Goal: Transaction & Acquisition: Purchase product/service

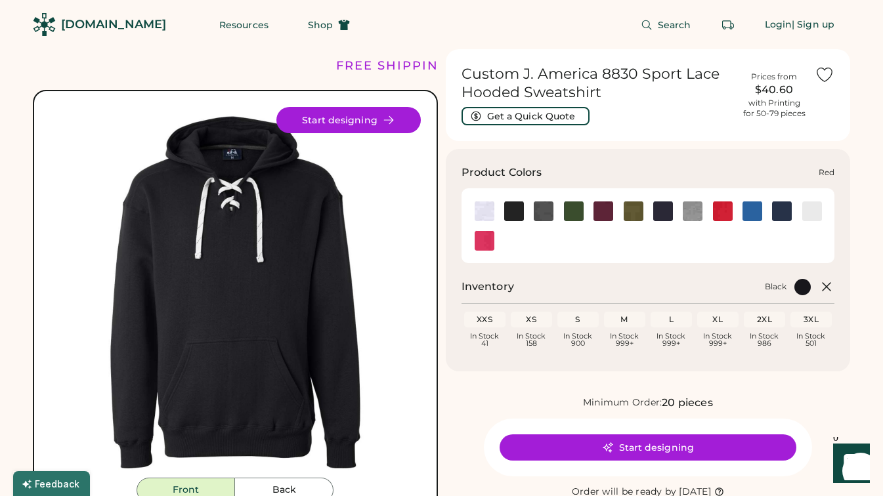
click at [724, 208] on img at bounding box center [723, 211] width 20 height 20
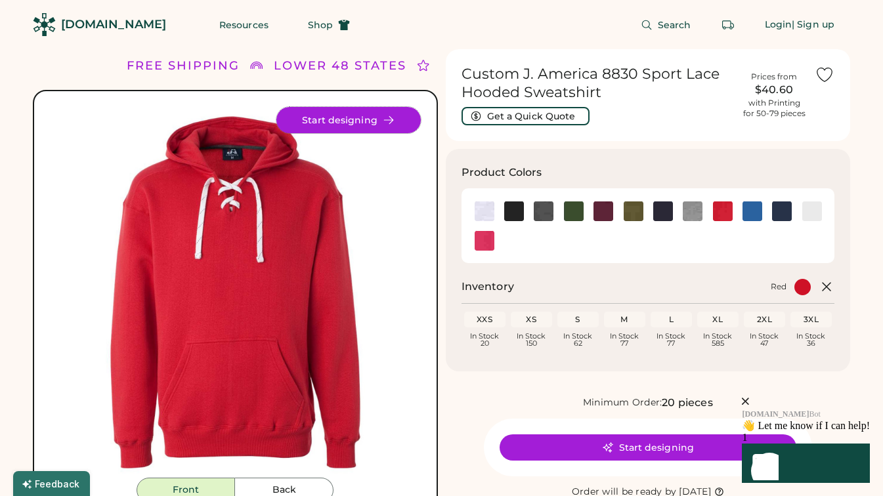
click at [356, 120] on button "Start designing" at bounding box center [348, 120] width 144 height 26
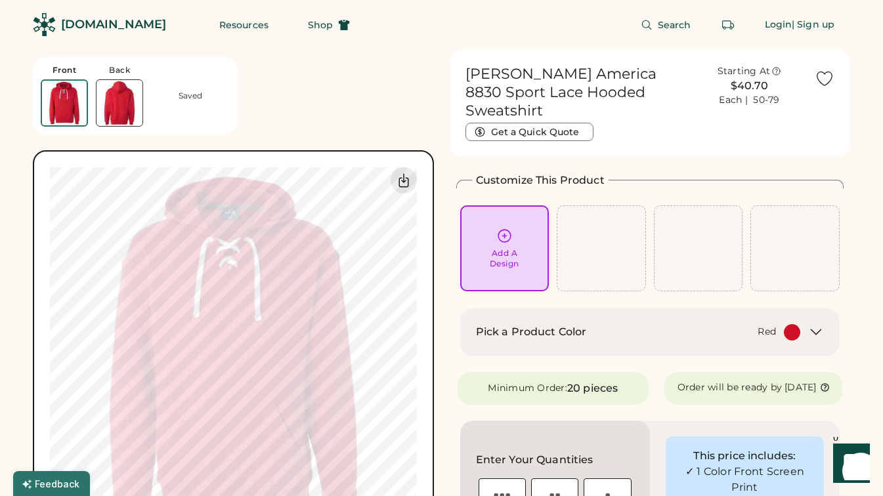
scroll to position [46, 0]
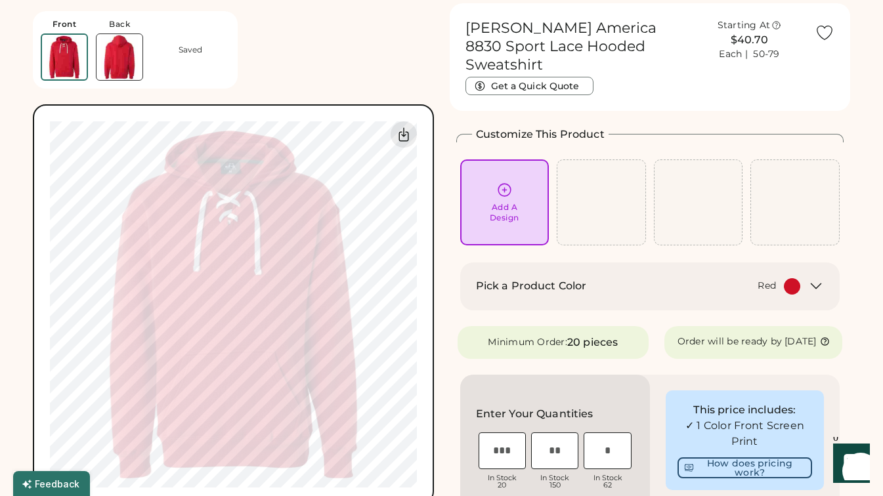
click at [497, 182] on icon at bounding box center [504, 190] width 16 height 16
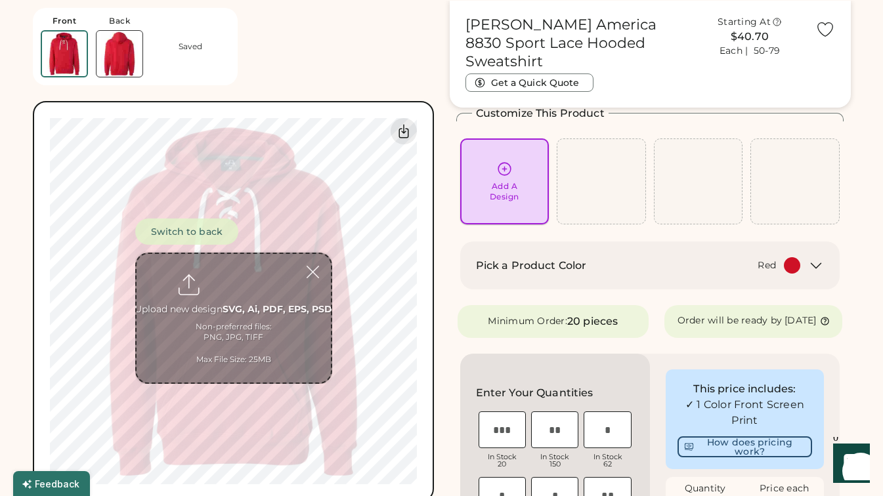
scroll to position [49, 0]
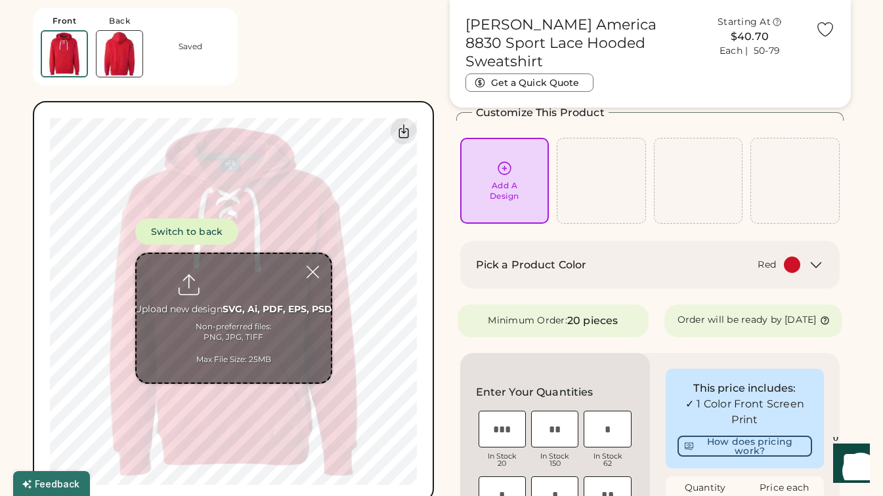
click at [231, 285] on input "file" at bounding box center [233, 318] width 194 height 129
type input "**********"
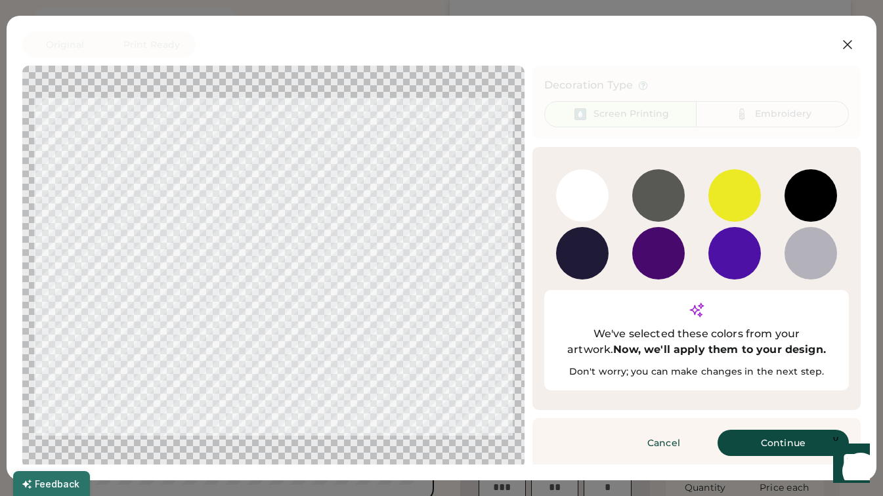
click at [446, 349] on div at bounding box center [273, 266] width 478 height 379
click at [753, 430] on button "Continue" at bounding box center [782, 443] width 131 height 26
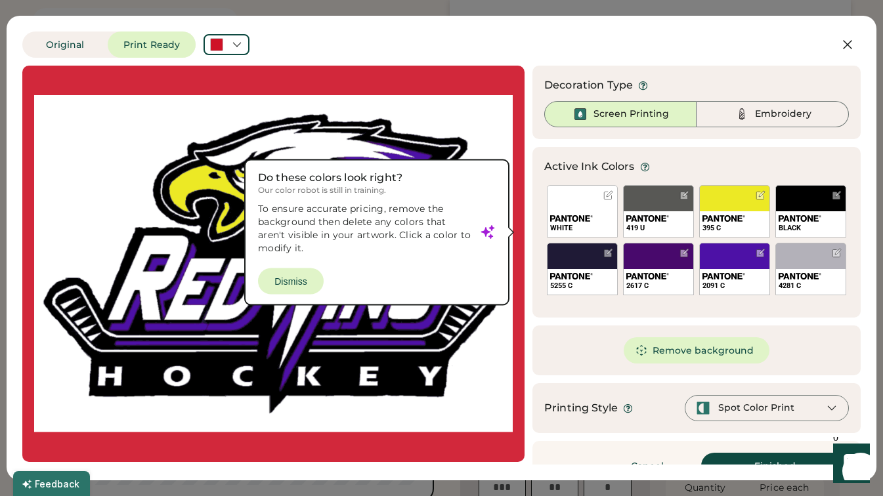
click at [492, 390] on div at bounding box center [273, 263] width 478 height 373
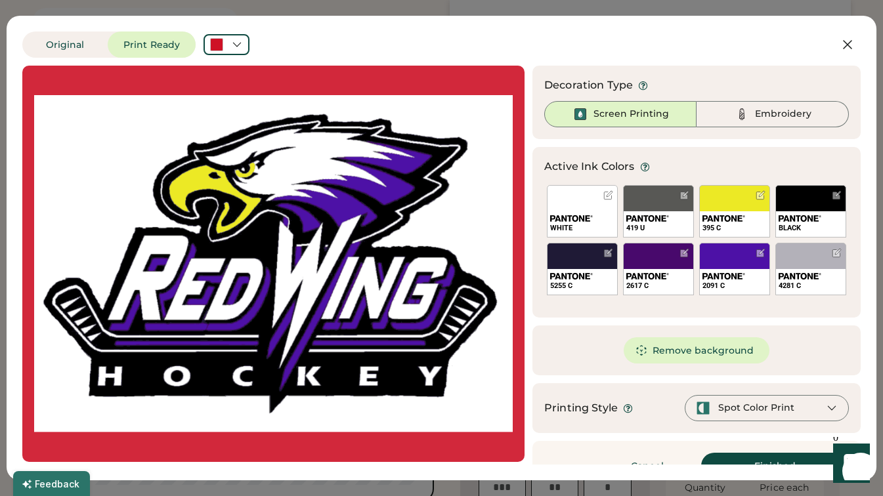
click at [467, 381] on div at bounding box center [273, 263] width 478 height 373
click at [68, 45] on button "Original" at bounding box center [64, 44] width 85 height 26
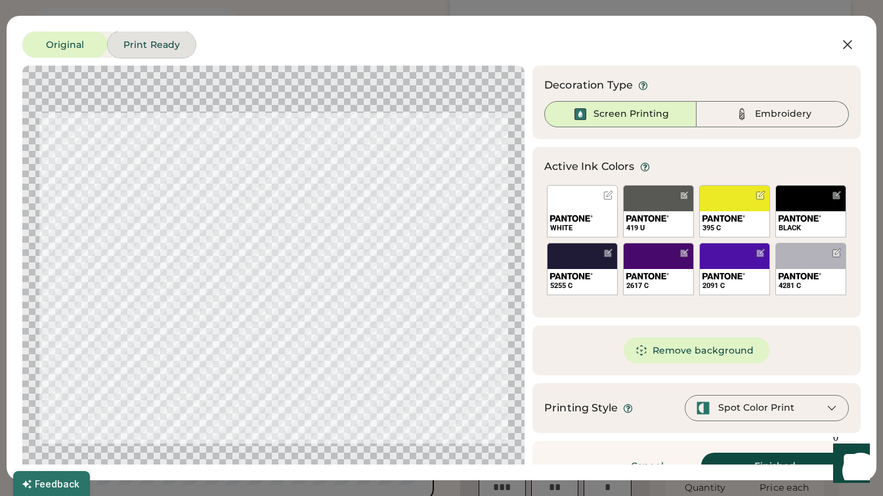
click at [132, 41] on button "Print Ready" at bounding box center [152, 44] width 88 height 26
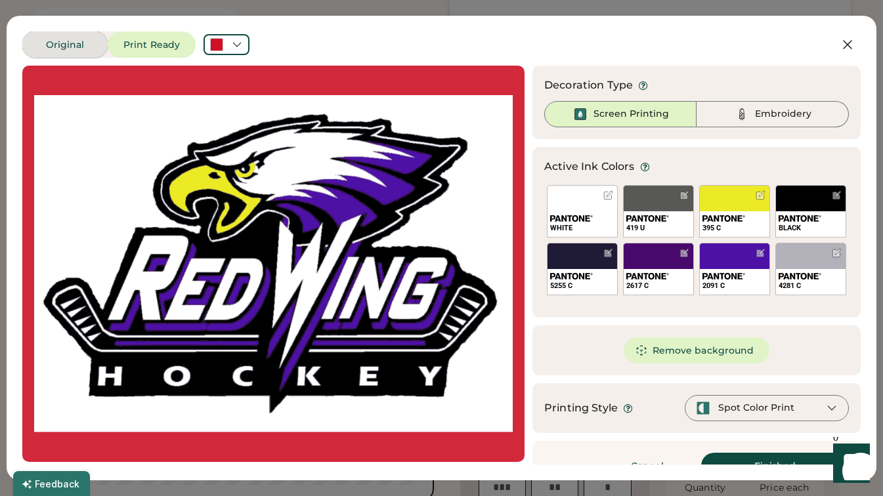
click at [56, 33] on button "Original" at bounding box center [64, 44] width 85 height 26
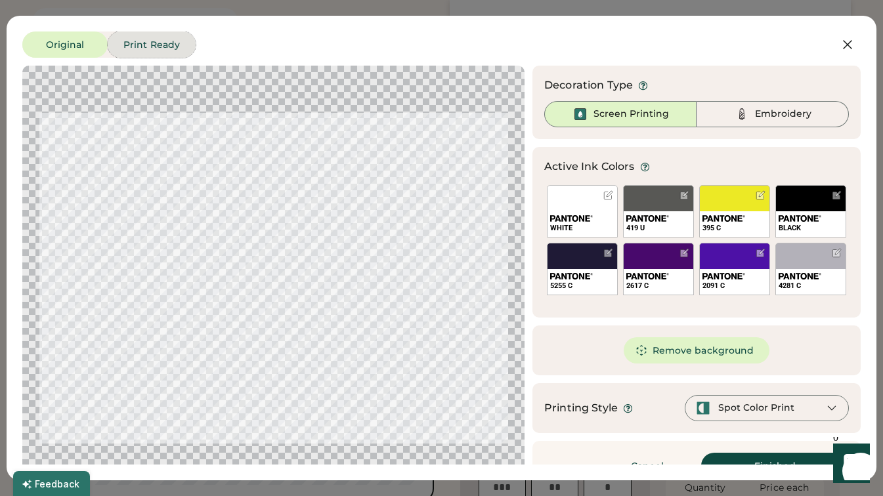
click at [138, 36] on button "Print Ready" at bounding box center [152, 44] width 88 height 26
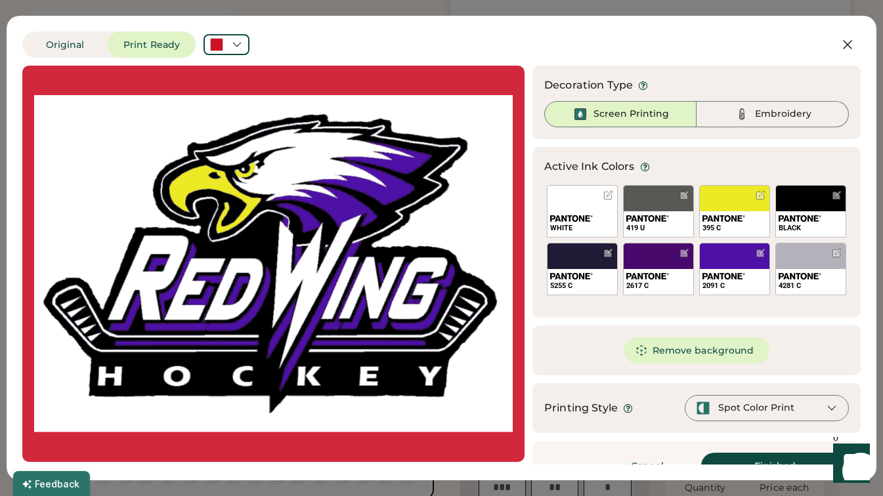
click at [740, 406] on div "Spot Color Print" at bounding box center [756, 408] width 76 height 13
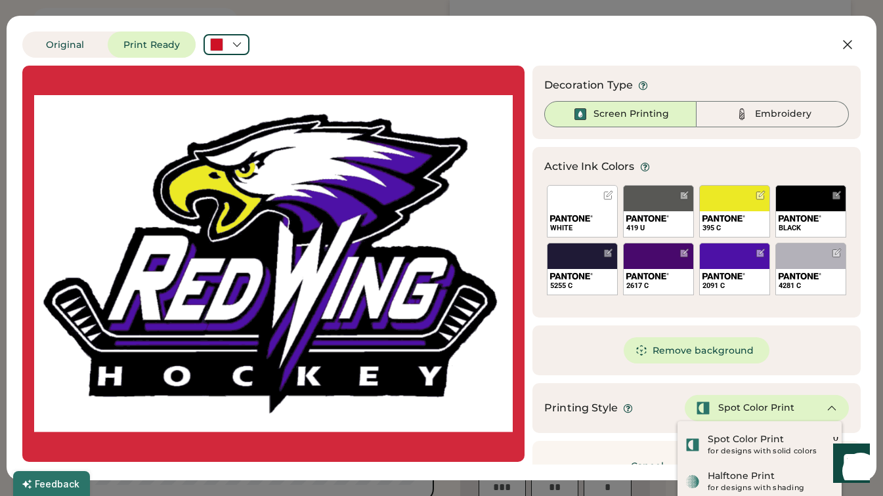
click at [740, 406] on div "Spot Color Print" at bounding box center [756, 408] width 76 height 13
click at [826, 407] on icon at bounding box center [832, 408] width 12 height 12
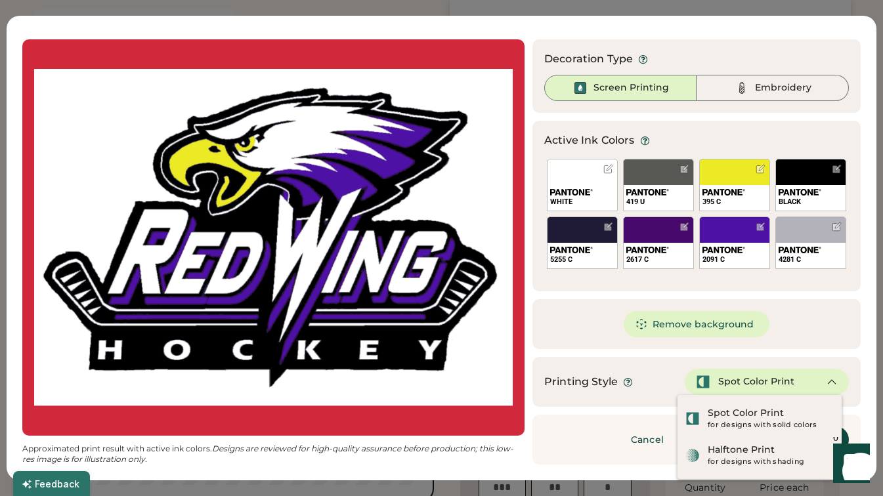
click at [826, 381] on icon at bounding box center [832, 382] width 12 height 12
click at [586, 311] on div "Remove background" at bounding box center [696, 324] width 328 height 50
click at [734, 86] on img at bounding box center [742, 88] width 16 height 16
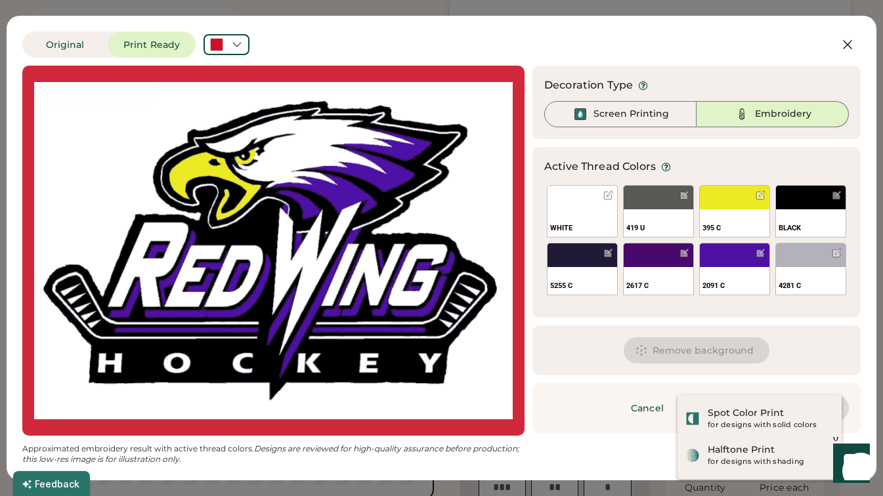
scroll to position [0, 0]
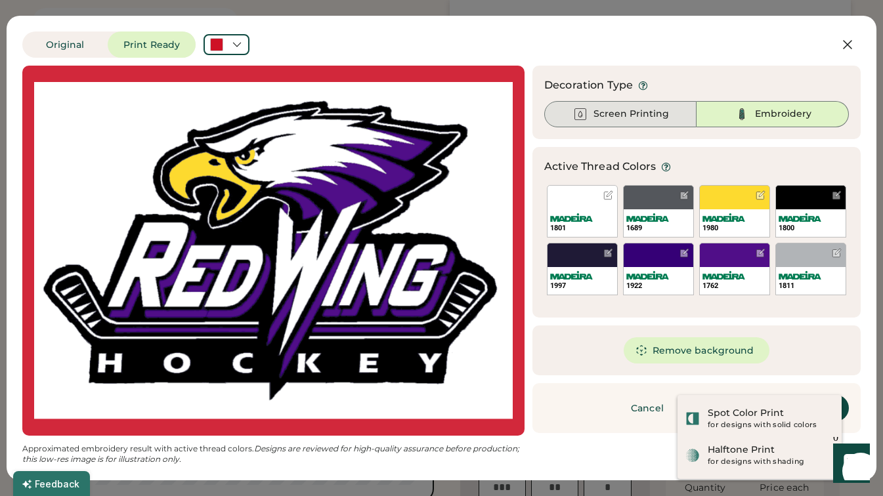
click at [640, 114] on div "Screen Printing" at bounding box center [630, 114] width 75 height 13
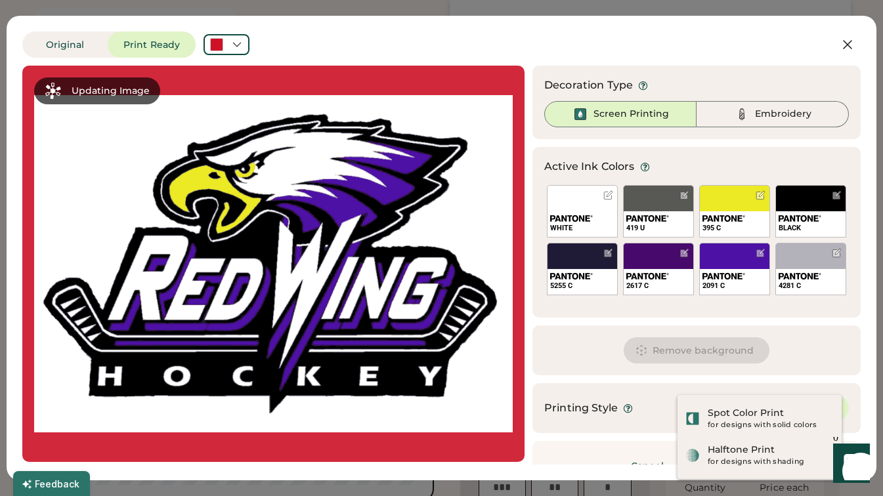
click at [755, 115] on div "Embroidery" at bounding box center [783, 114] width 56 height 13
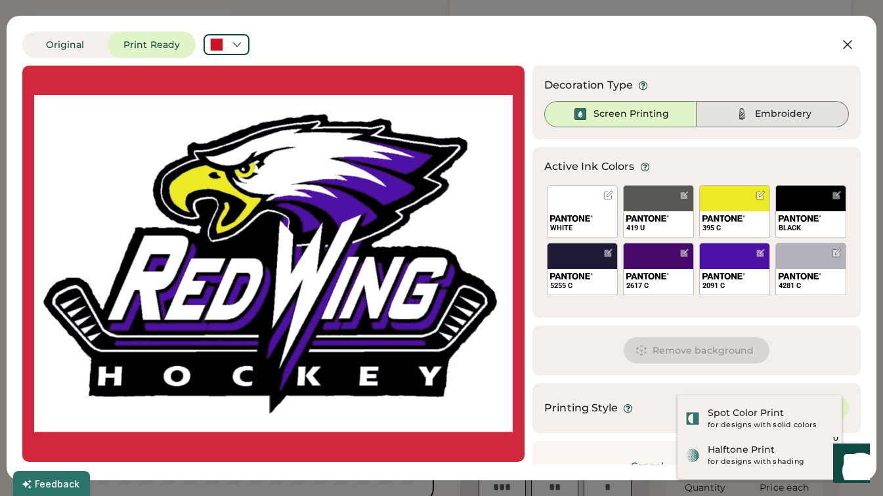
click at [755, 115] on div "Embroidery" at bounding box center [783, 114] width 56 height 13
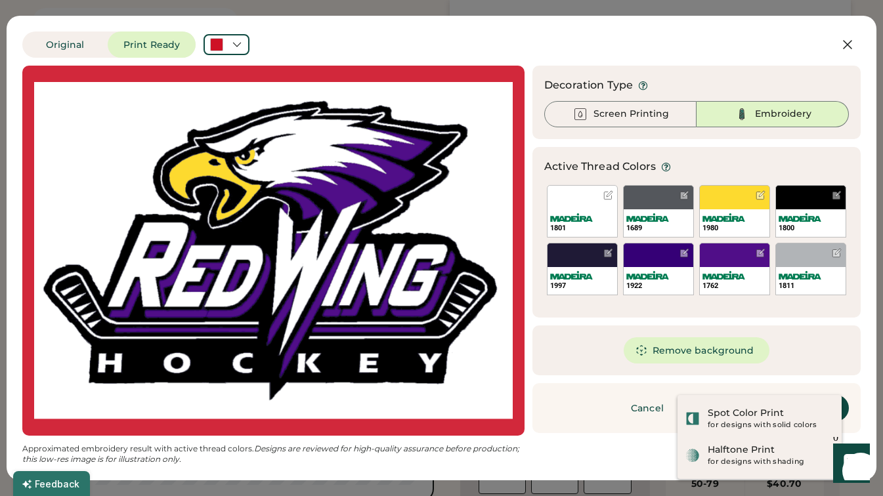
scroll to position [129, 0]
click at [626, 118] on div "Screen Printing" at bounding box center [630, 114] width 75 height 13
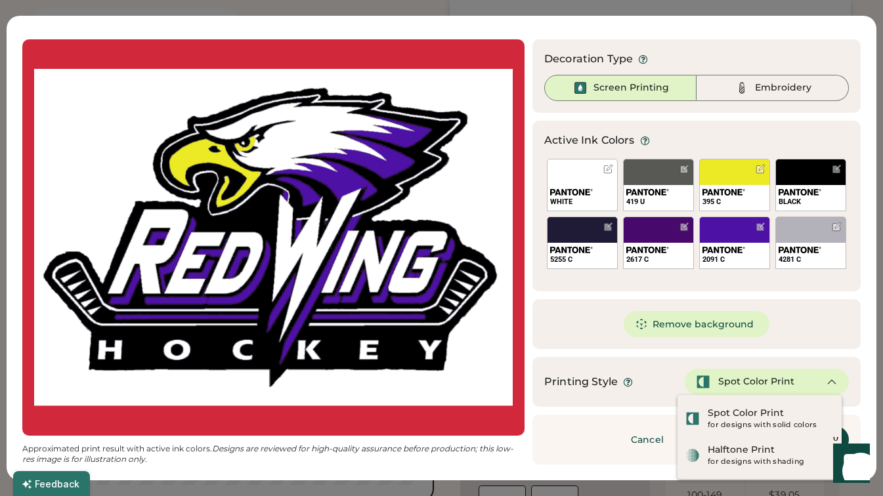
scroll to position [182, 0]
click at [826, 381] on icon at bounding box center [832, 382] width 12 height 12
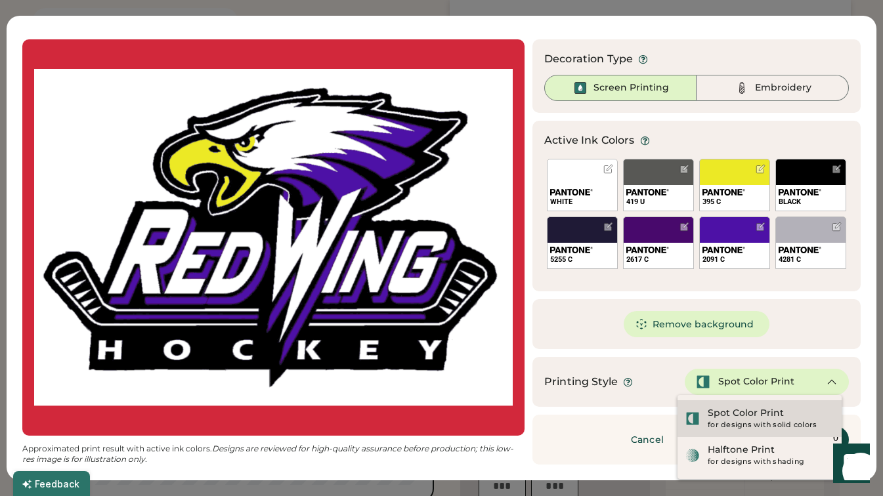
click at [751, 410] on div "Spot Color Print" at bounding box center [745, 413] width 76 height 13
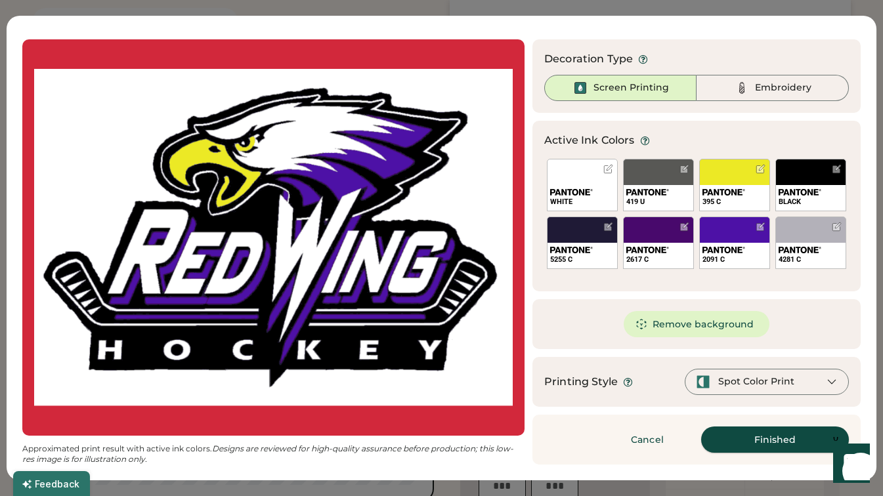
click at [750, 439] on button "Finished" at bounding box center [775, 440] width 148 height 26
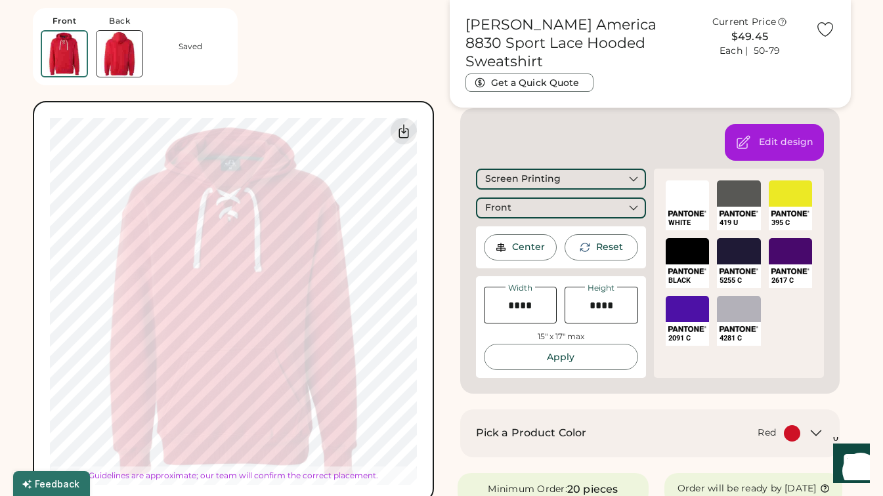
type input "*****"
type input "****"
click at [784, 430] on div at bounding box center [792, 433] width 16 height 16
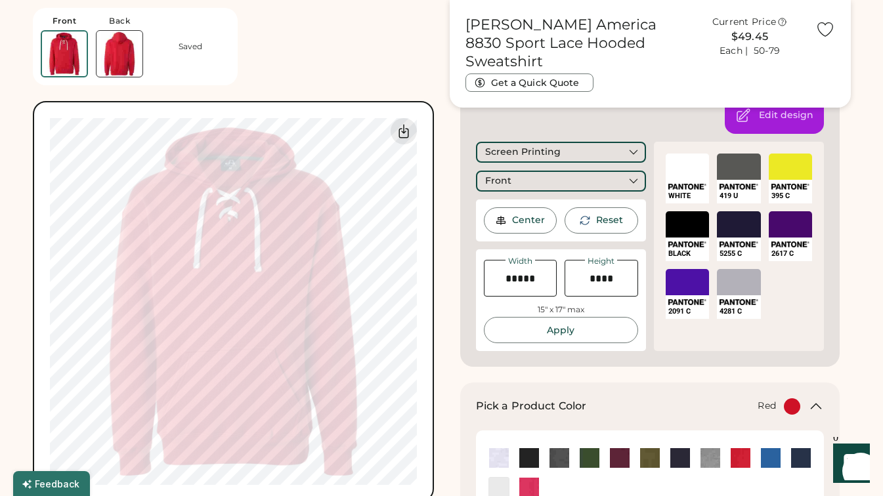
scroll to position [220, 0]
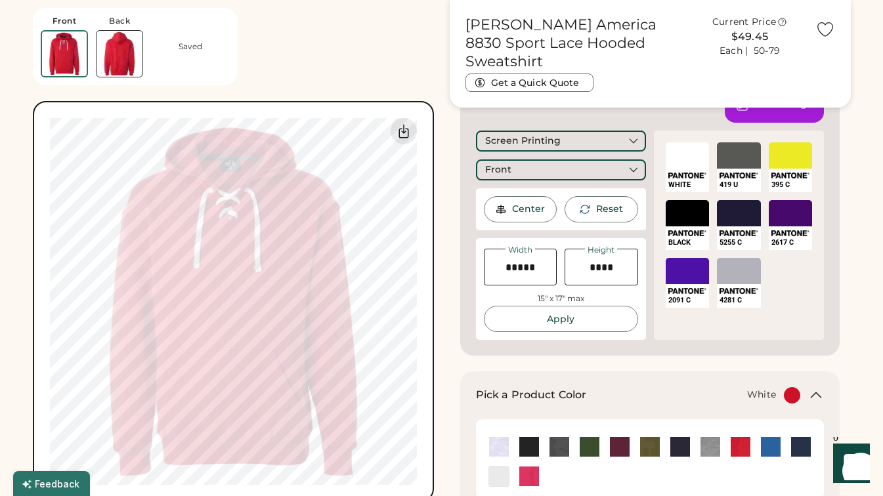
click at [490, 473] on img at bounding box center [499, 477] width 20 height 20
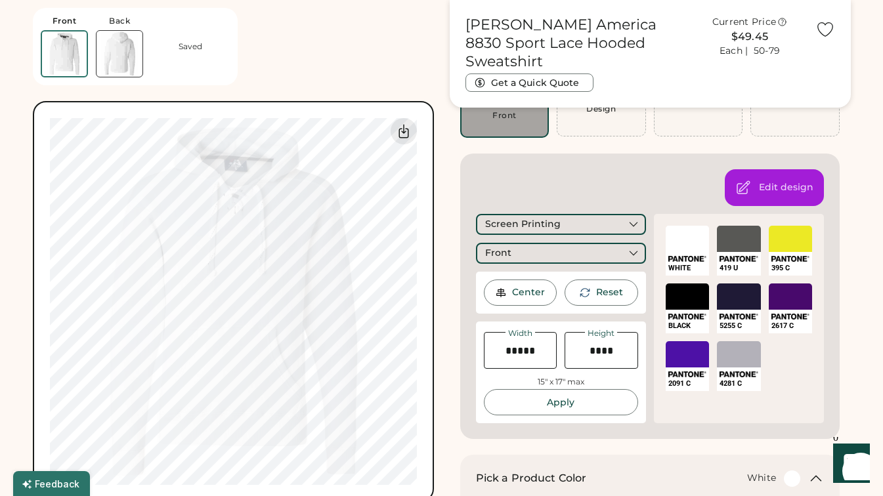
scroll to position [198, 0]
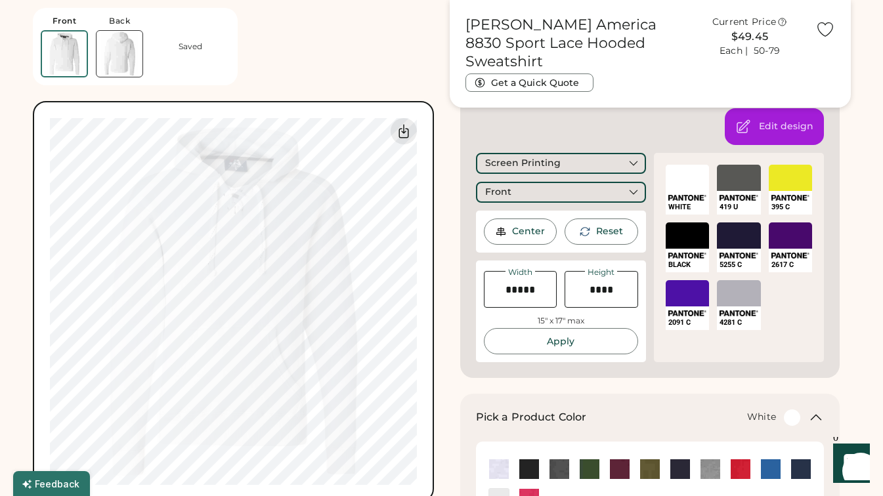
click at [522, 238] on div "Center" at bounding box center [528, 231] width 33 height 13
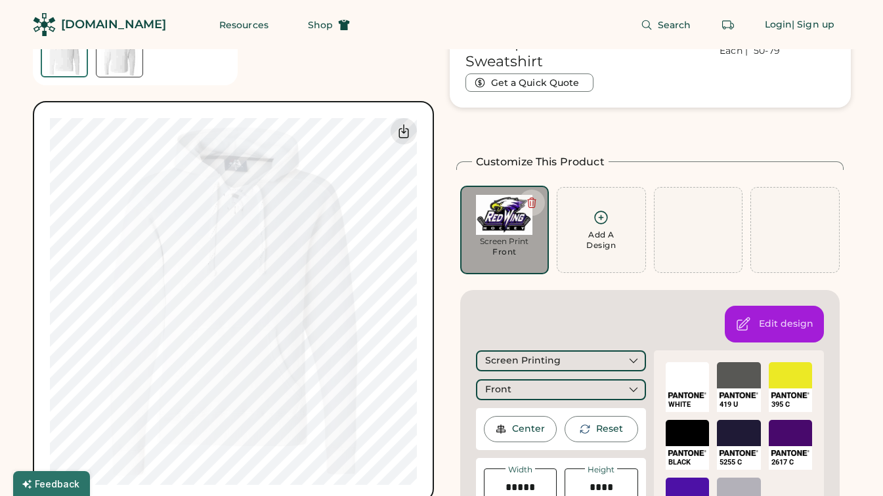
scroll to position [198, 0]
